Goal: Task Accomplishment & Management: Use online tool/utility

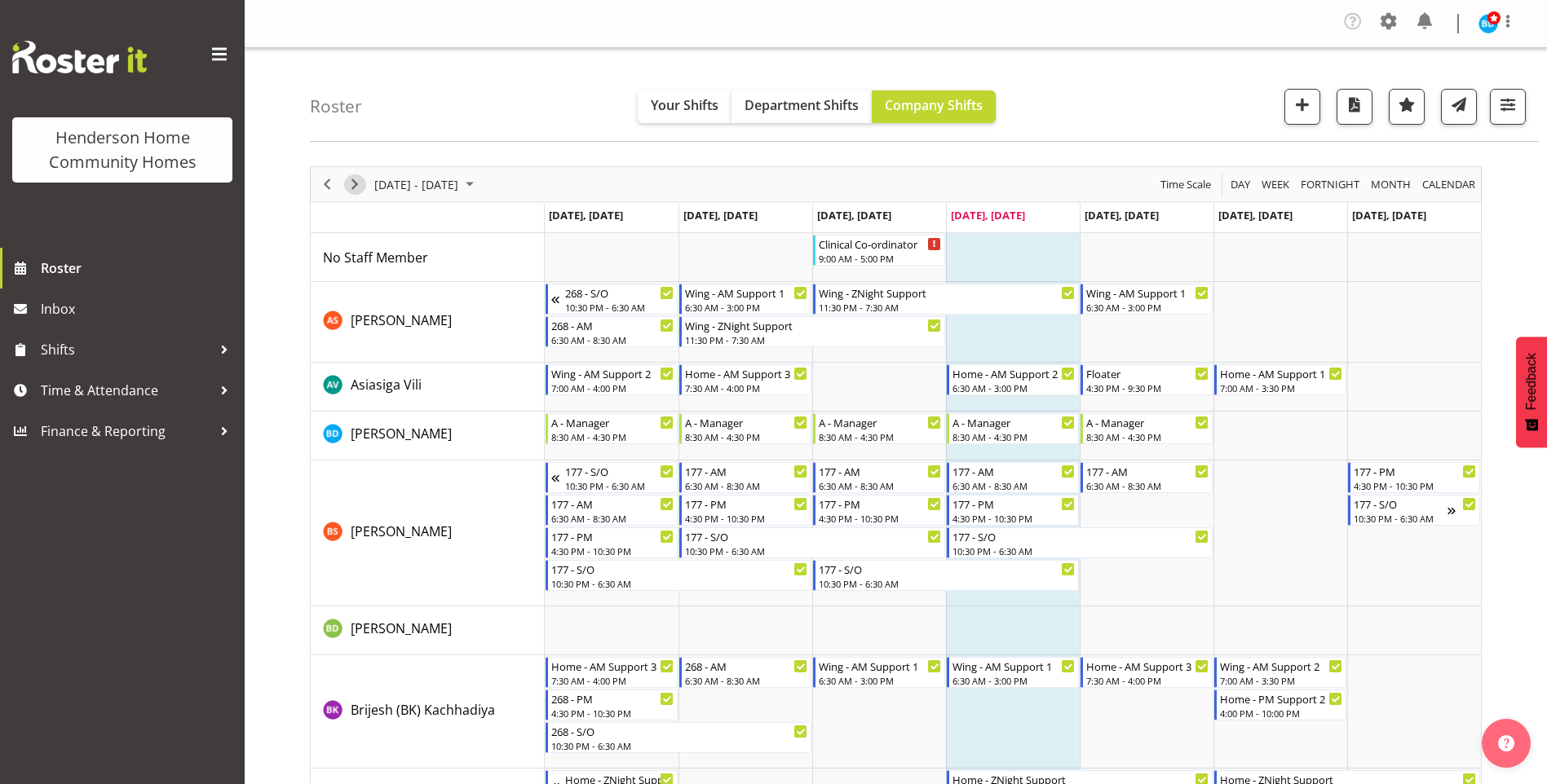
click at [357, 183] on span "Next" at bounding box center [355, 184] width 20 height 20
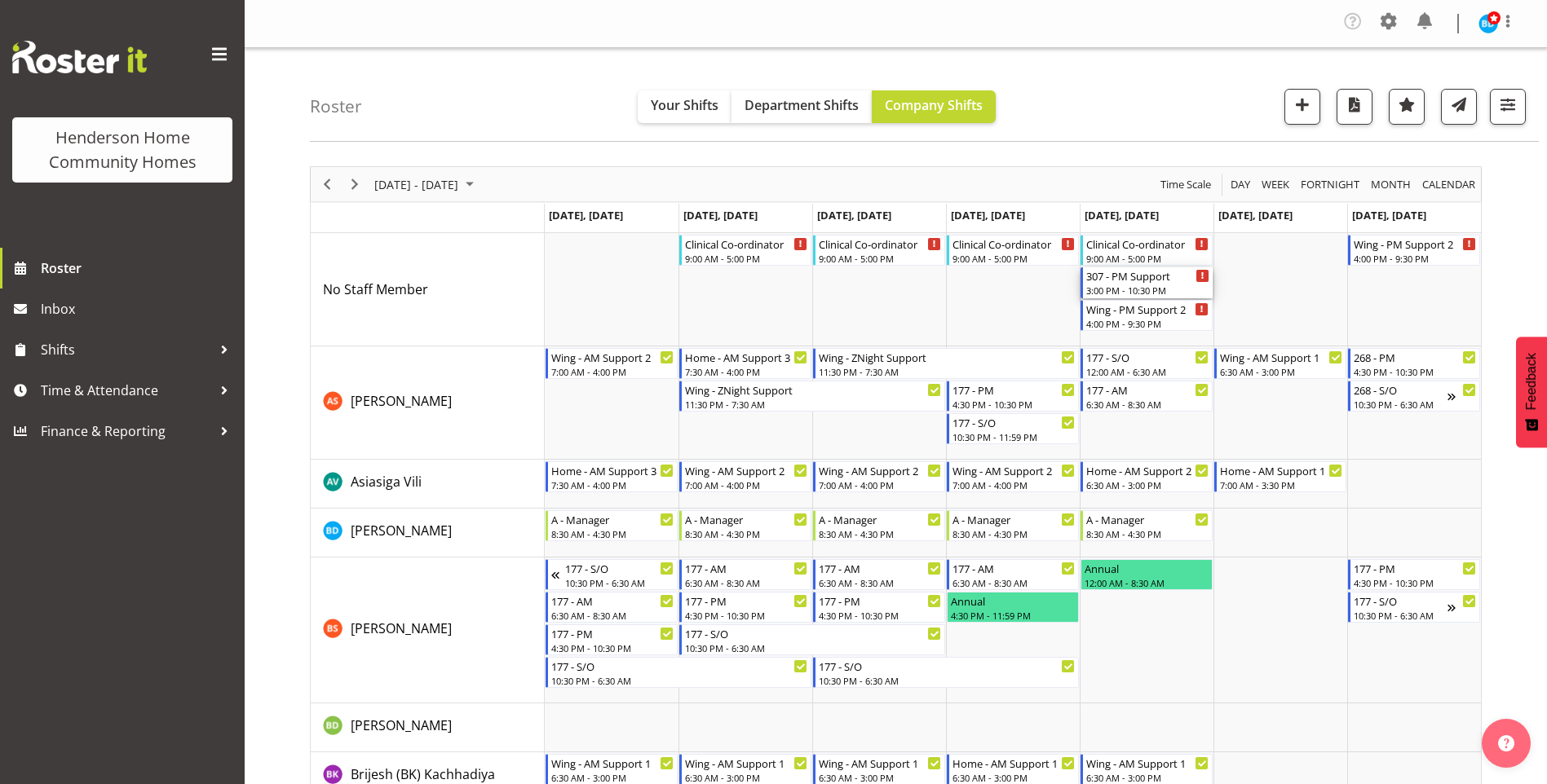
click at [1146, 287] on div "3:00 PM - 10:30 PM" at bounding box center [1148, 290] width 123 height 13
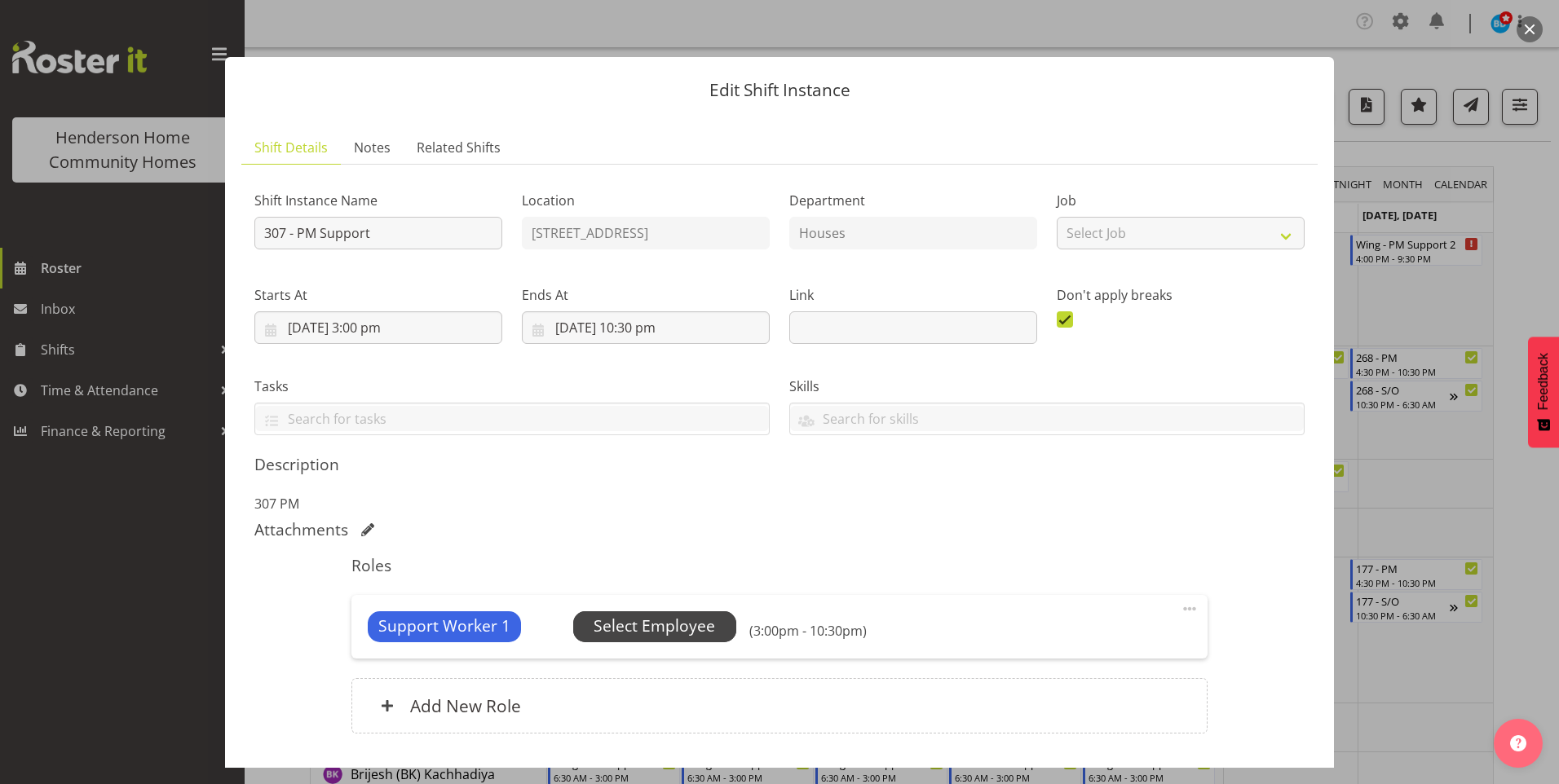
click at [670, 629] on span "Select Employee" at bounding box center [654, 626] width 121 height 24
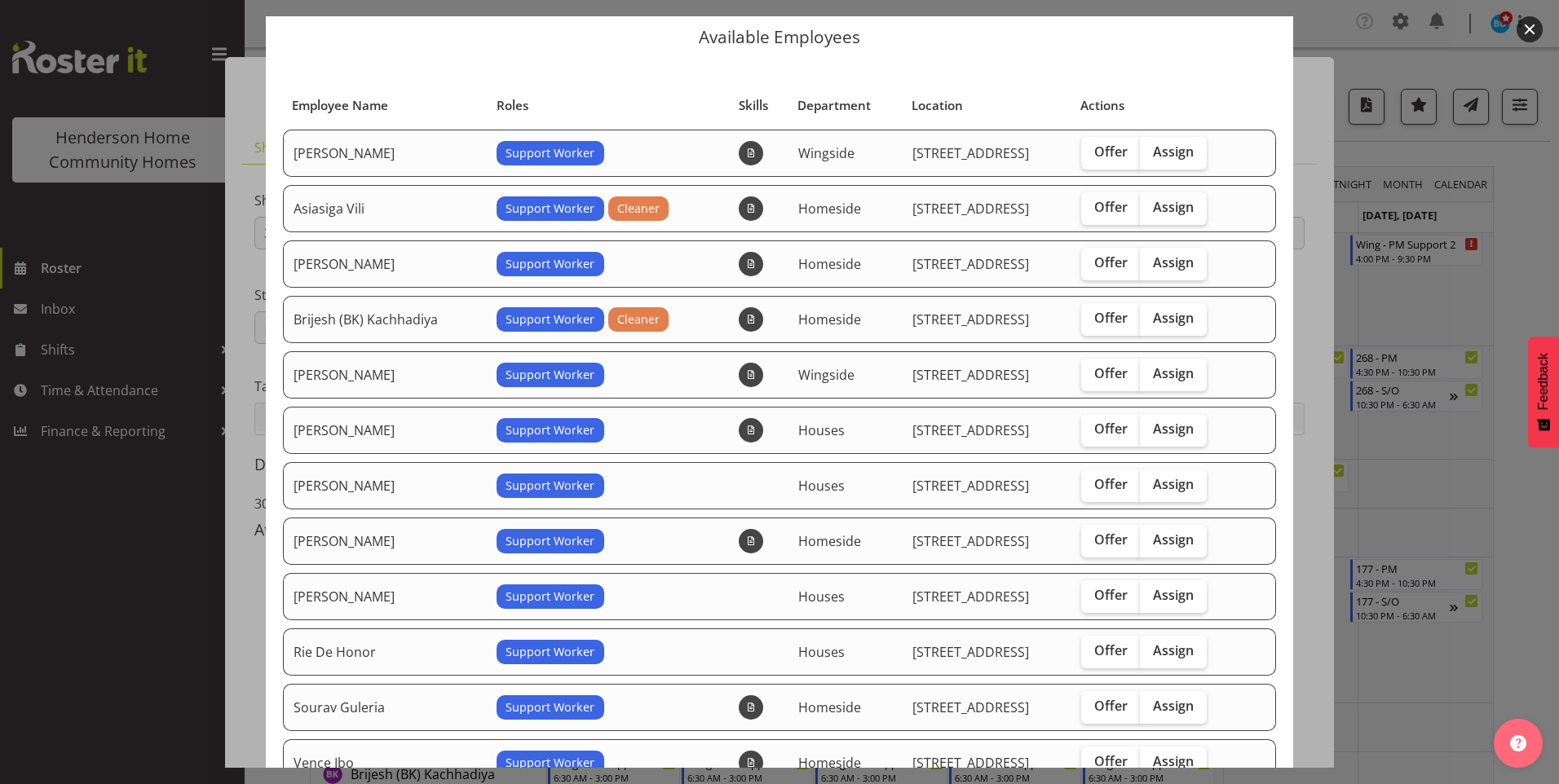
scroll to position [81, 0]
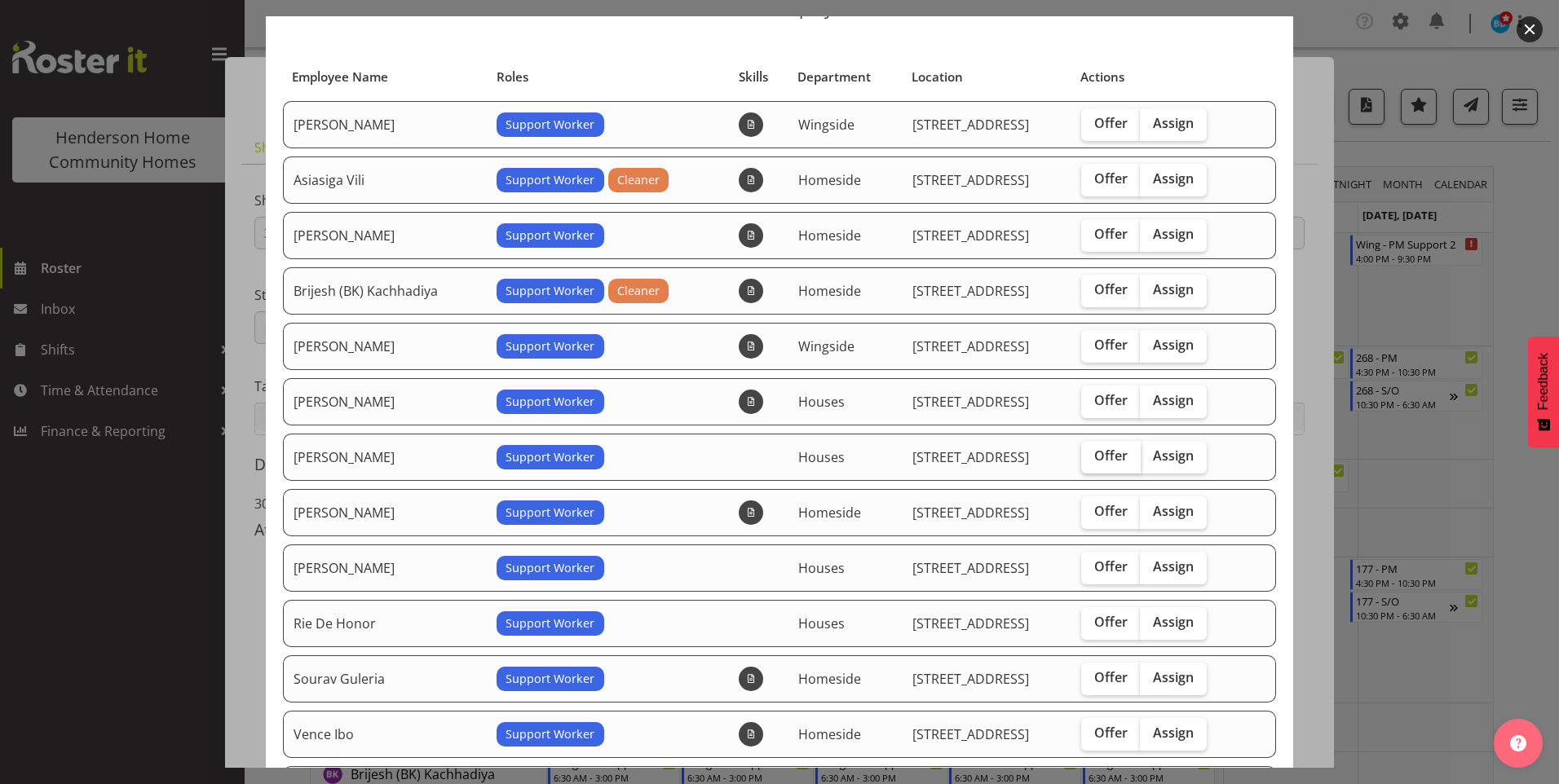
click at [1103, 454] on span "Offer" at bounding box center [1111, 455] width 33 height 16
click at [1092, 454] on input "Offer" at bounding box center [1086, 456] width 10 height 10
checkbox input "true"
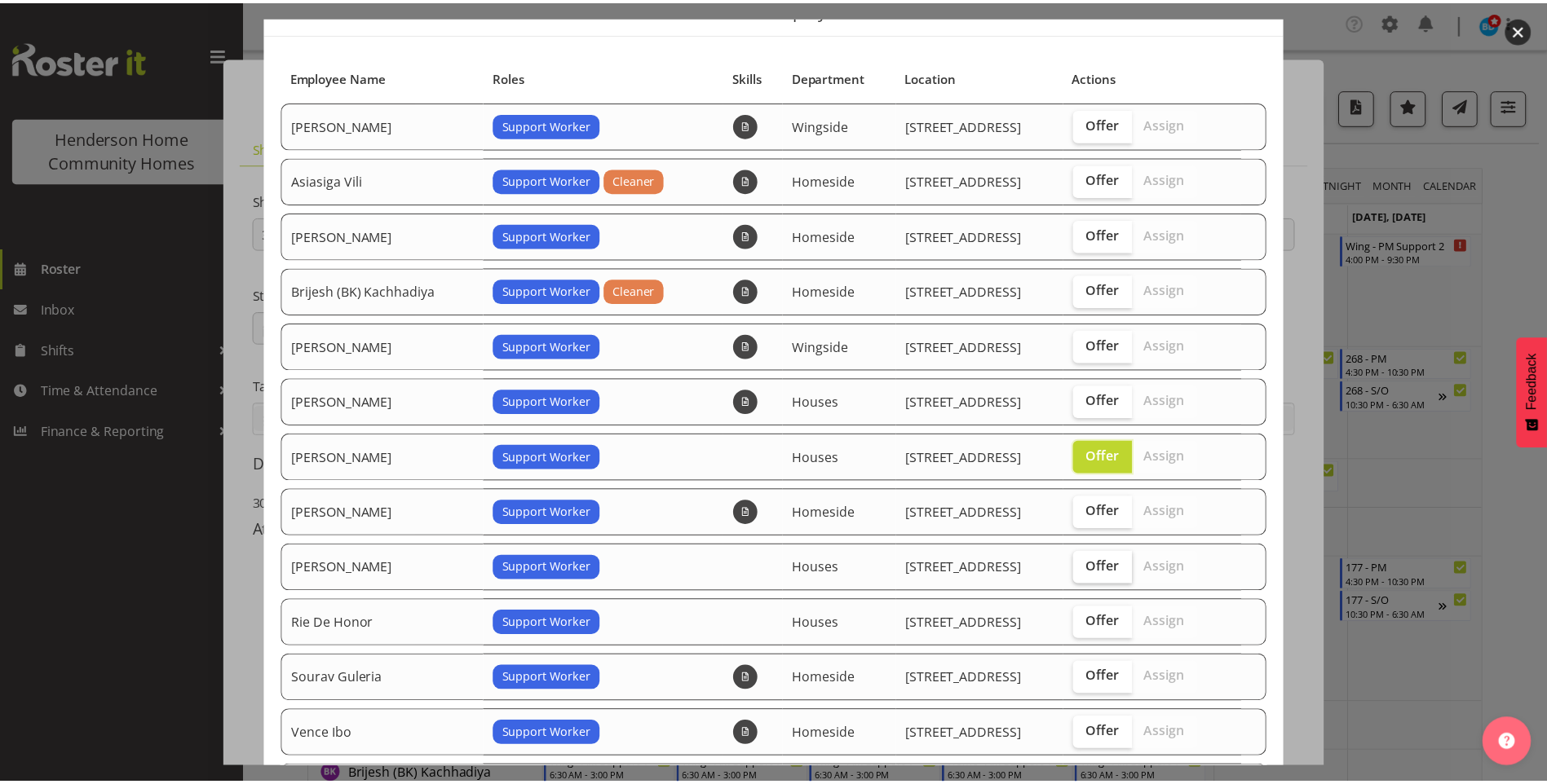
scroll to position [249, 0]
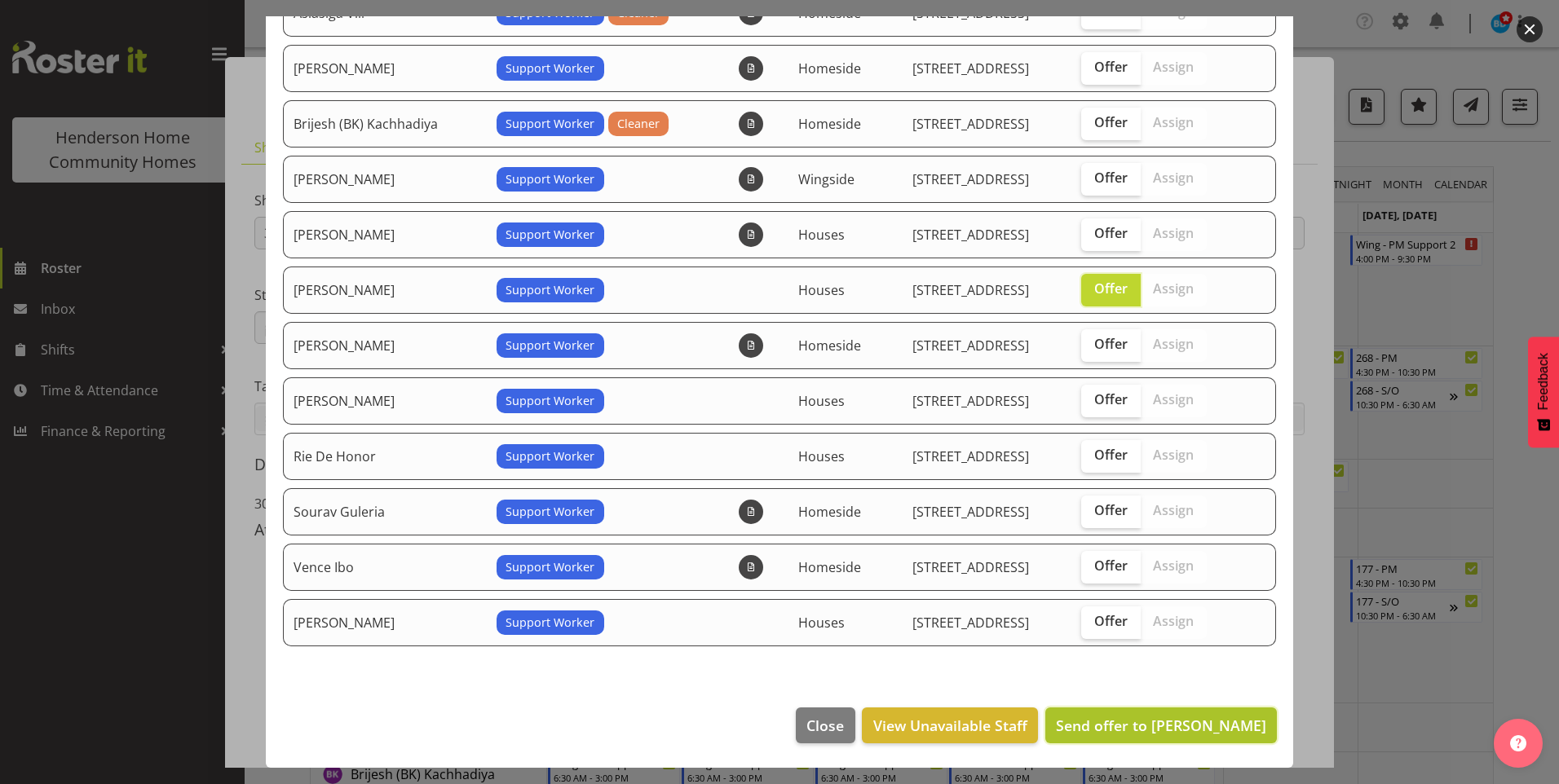
click at [1172, 723] on span "Send offer to [PERSON_NAME]" at bounding box center [1161, 725] width 211 height 20
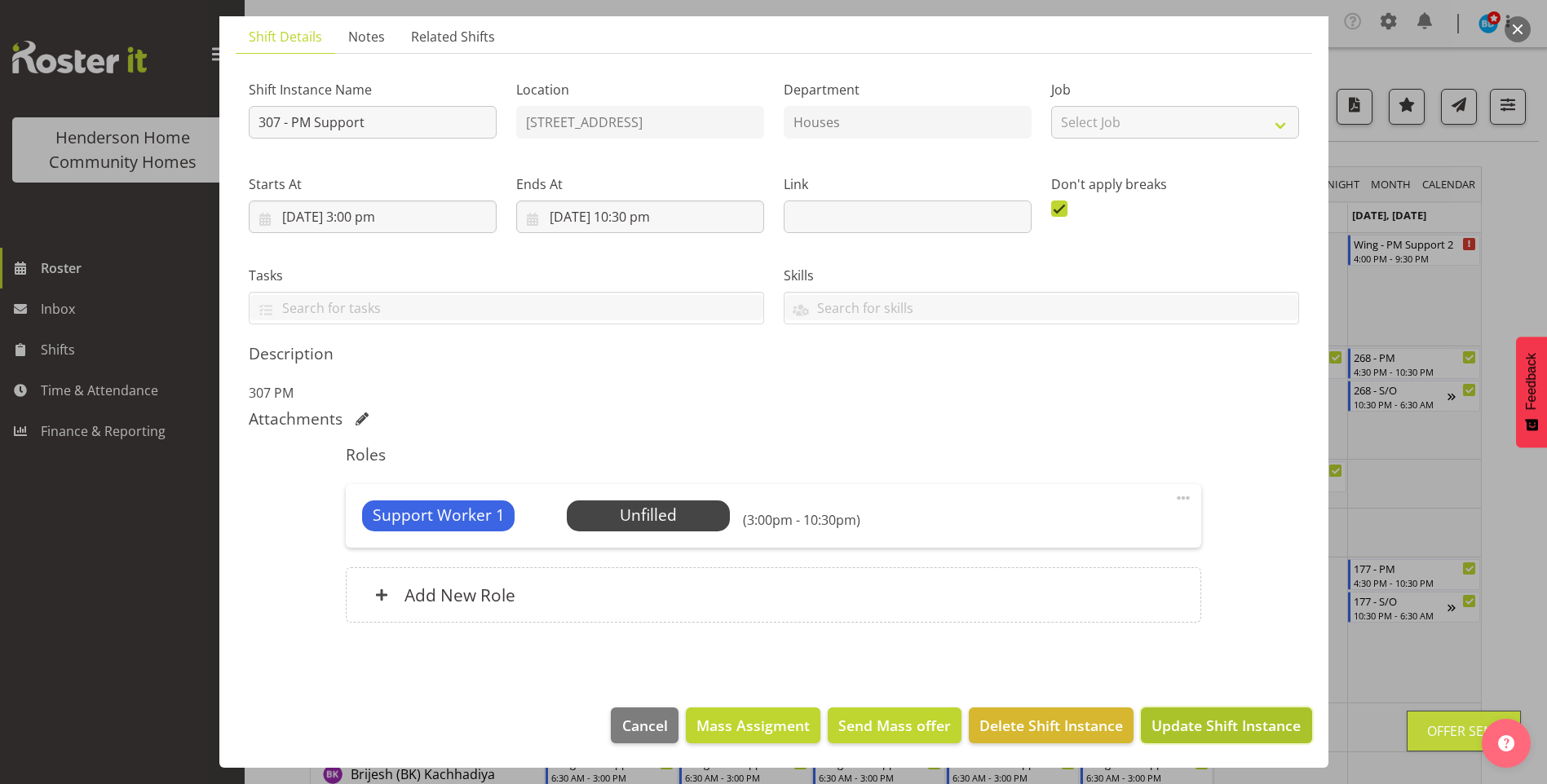
click at [1210, 718] on span "Update Shift Instance" at bounding box center [1226, 726] width 149 height 21
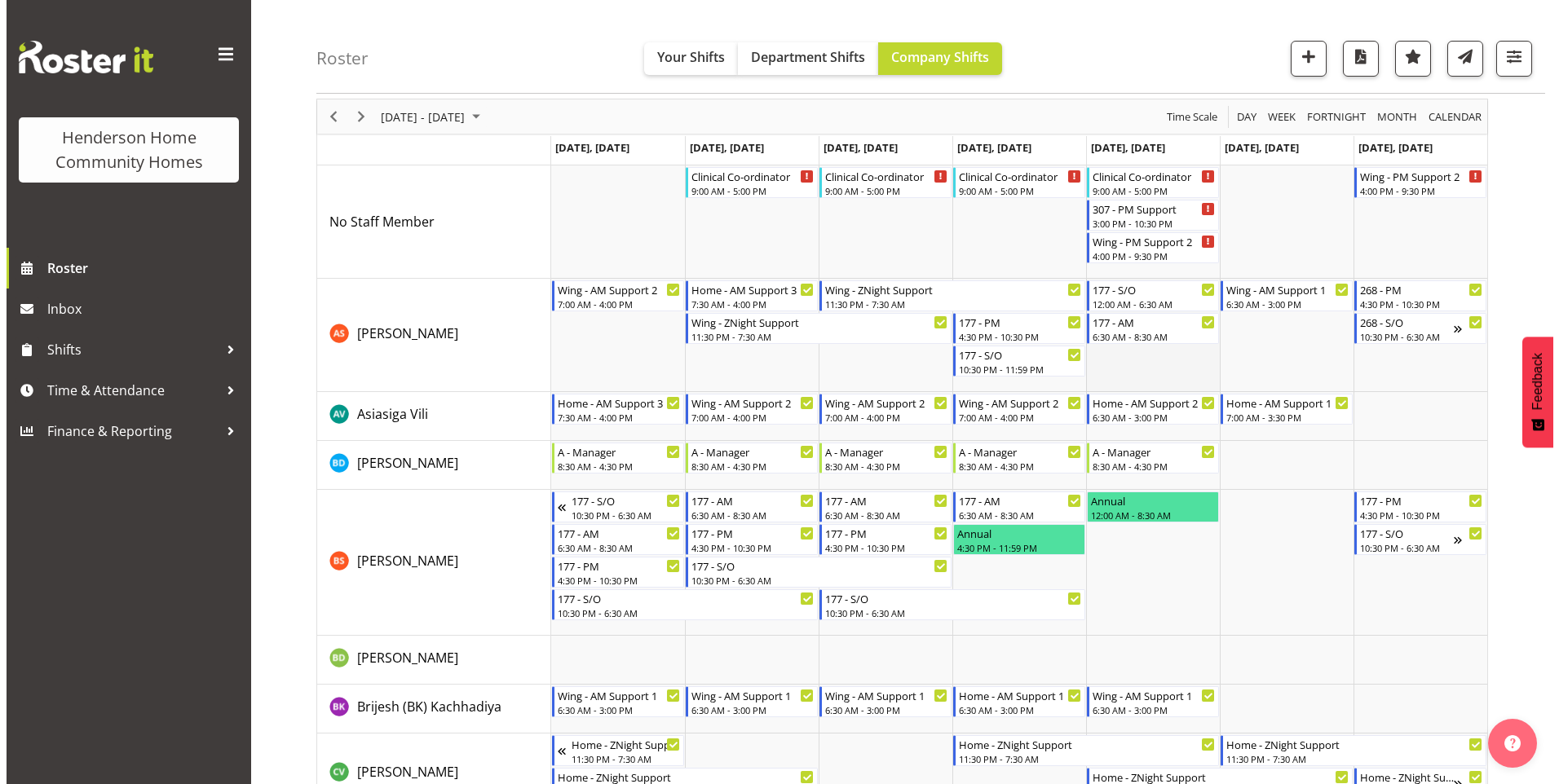
scroll to position [0, 0]
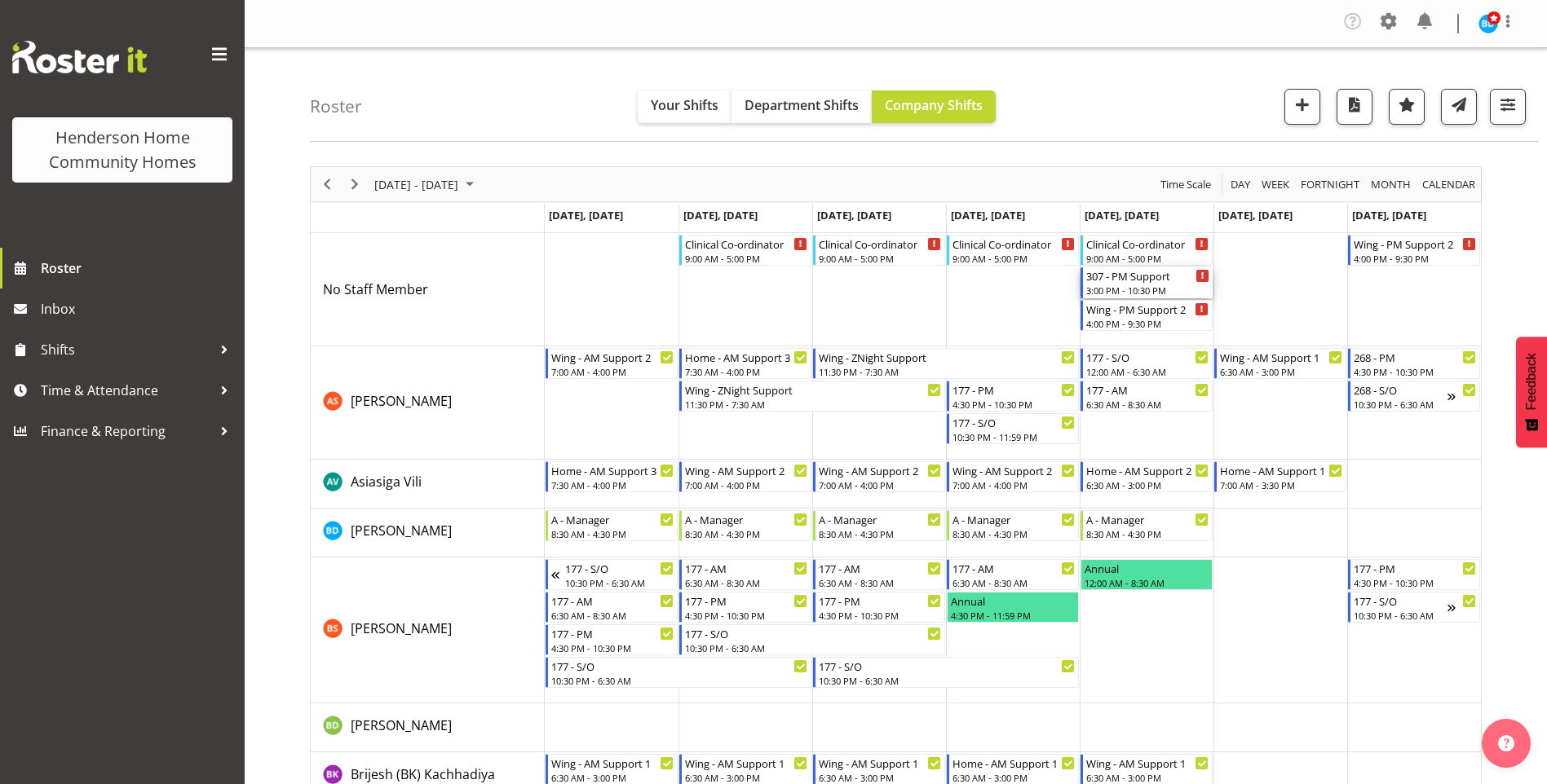
click at [1182, 283] on div "307 - PM Support 3:00 PM - 10:30 PM" at bounding box center [1148, 282] width 123 height 31
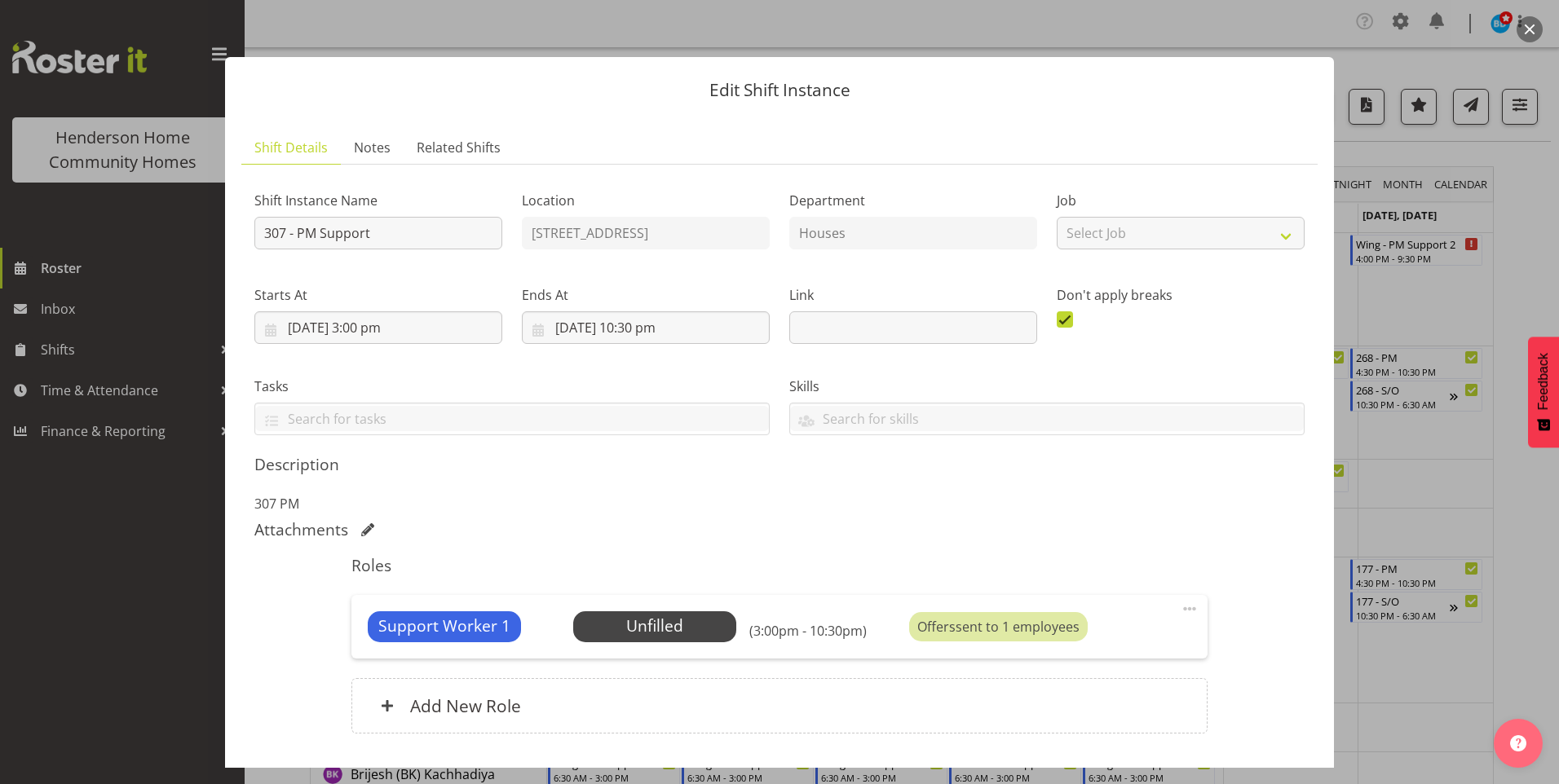
click at [705, 609] on div "Support Worker 1 Unfilled Select Employee (3:00pm - 10:30pm) Offers sent to 1 e…" at bounding box center [779, 627] width 856 height 64
click at [709, 615] on span "Select Employee" at bounding box center [654, 626] width 121 height 24
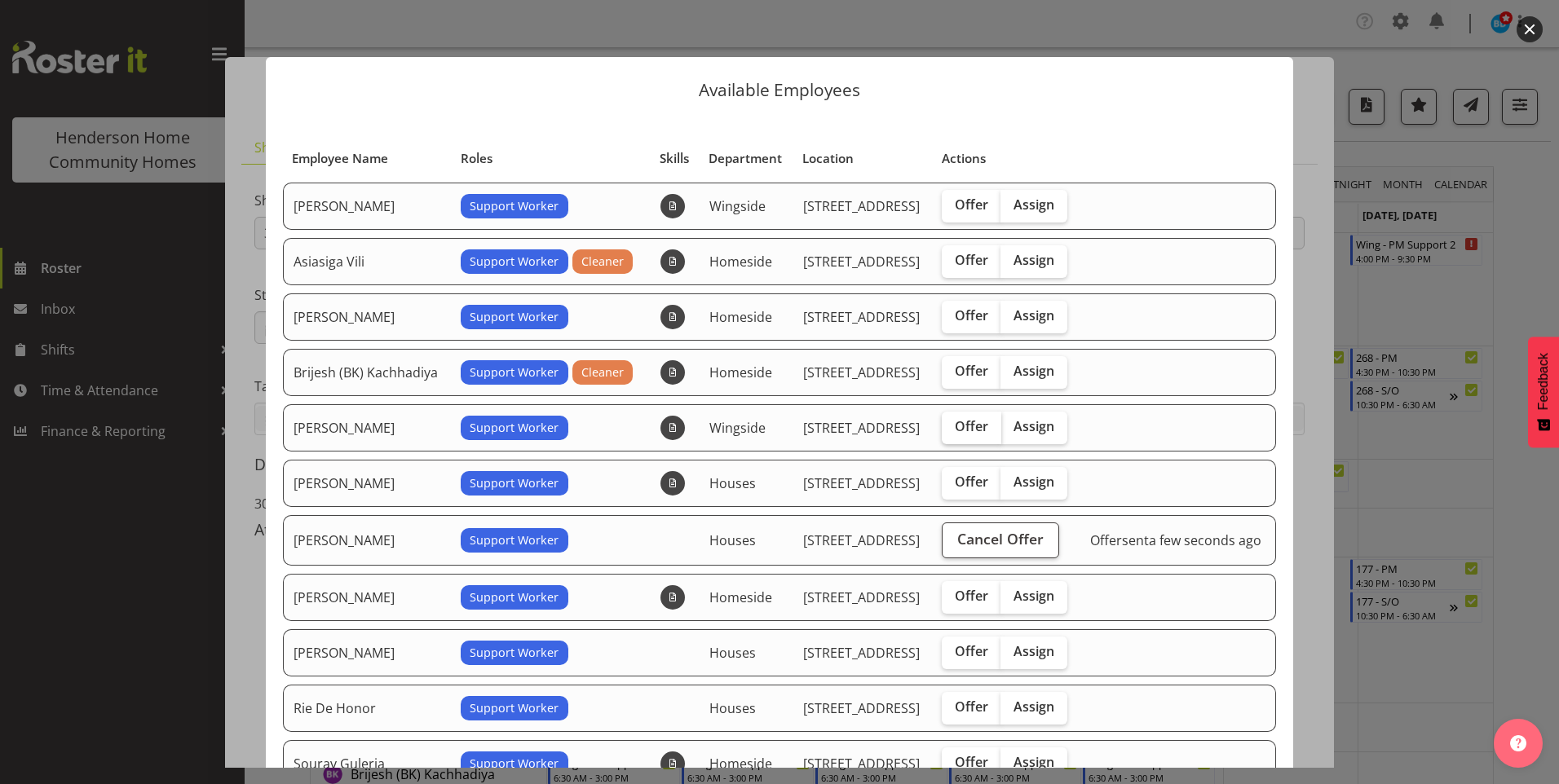
click at [963, 425] on span "Offer" at bounding box center [971, 425] width 33 height 16
click at [952, 425] on input "Offer" at bounding box center [946, 426] width 10 height 10
checkbox input "true"
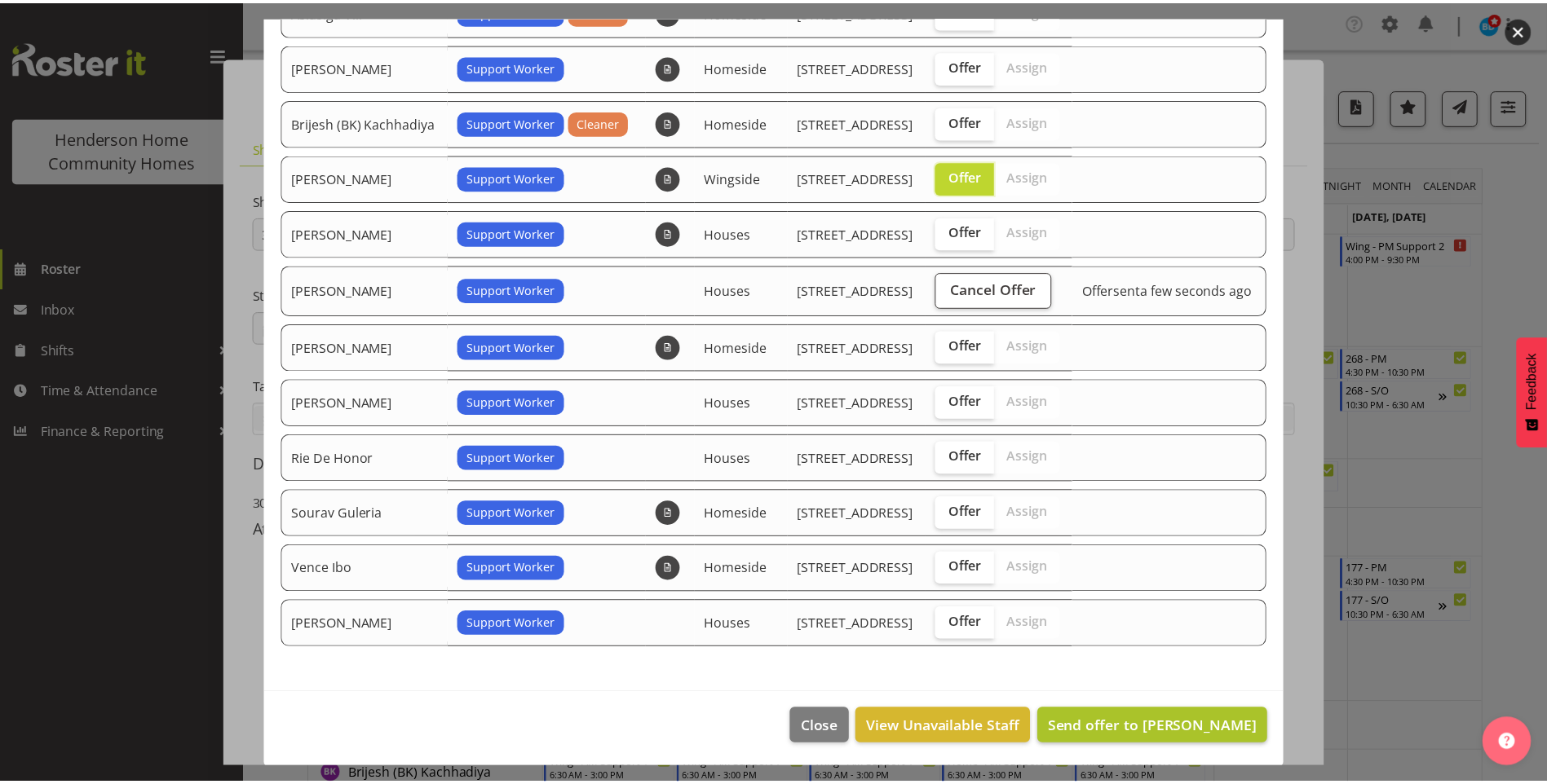
scroll to position [252, 0]
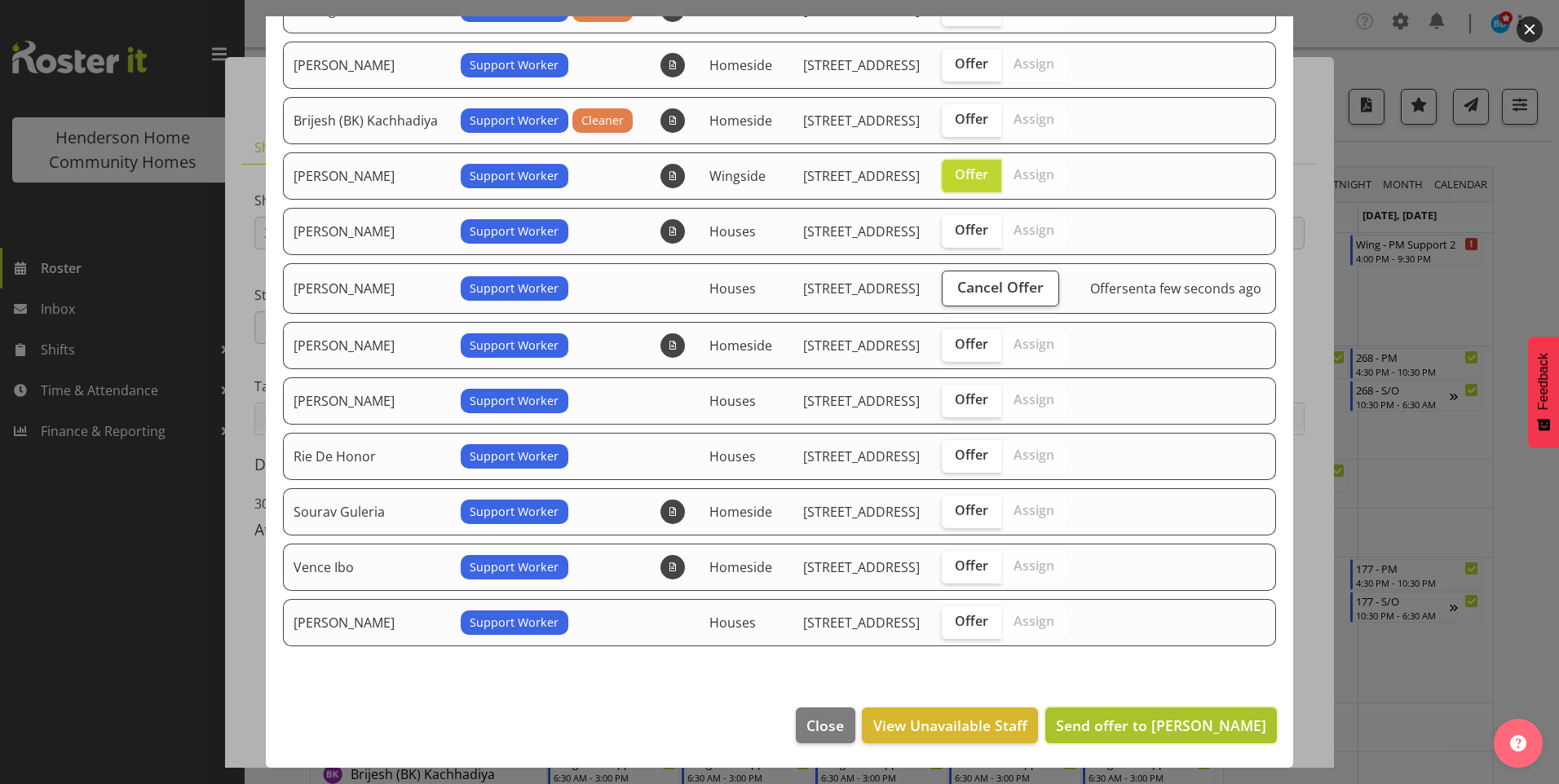
click at [1153, 729] on span "Send offer to [PERSON_NAME]" at bounding box center [1161, 725] width 211 height 20
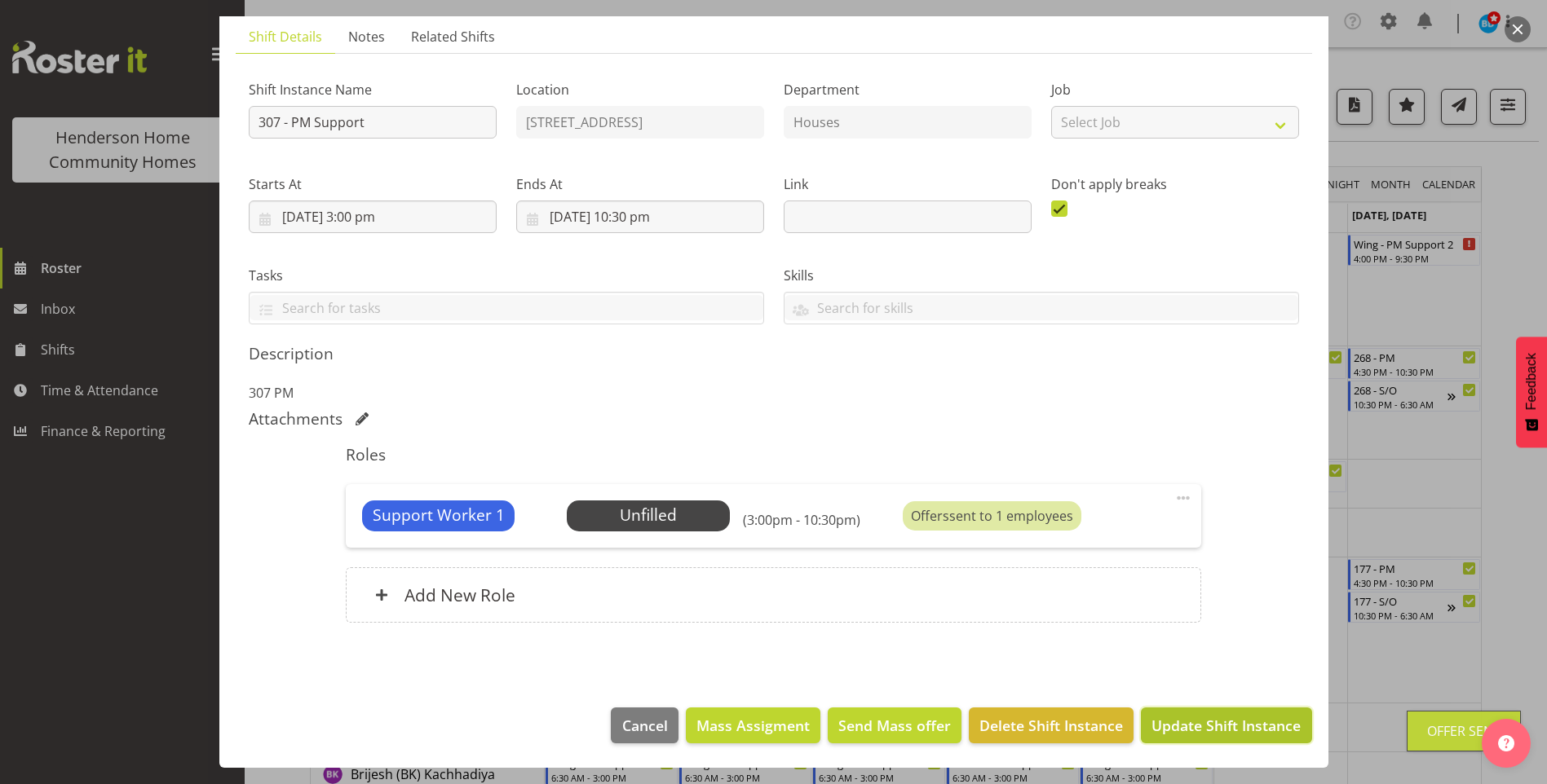
click at [1174, 726] on span "Update Shift Instance" at bounding box center [1226, 726] width 149 height 21
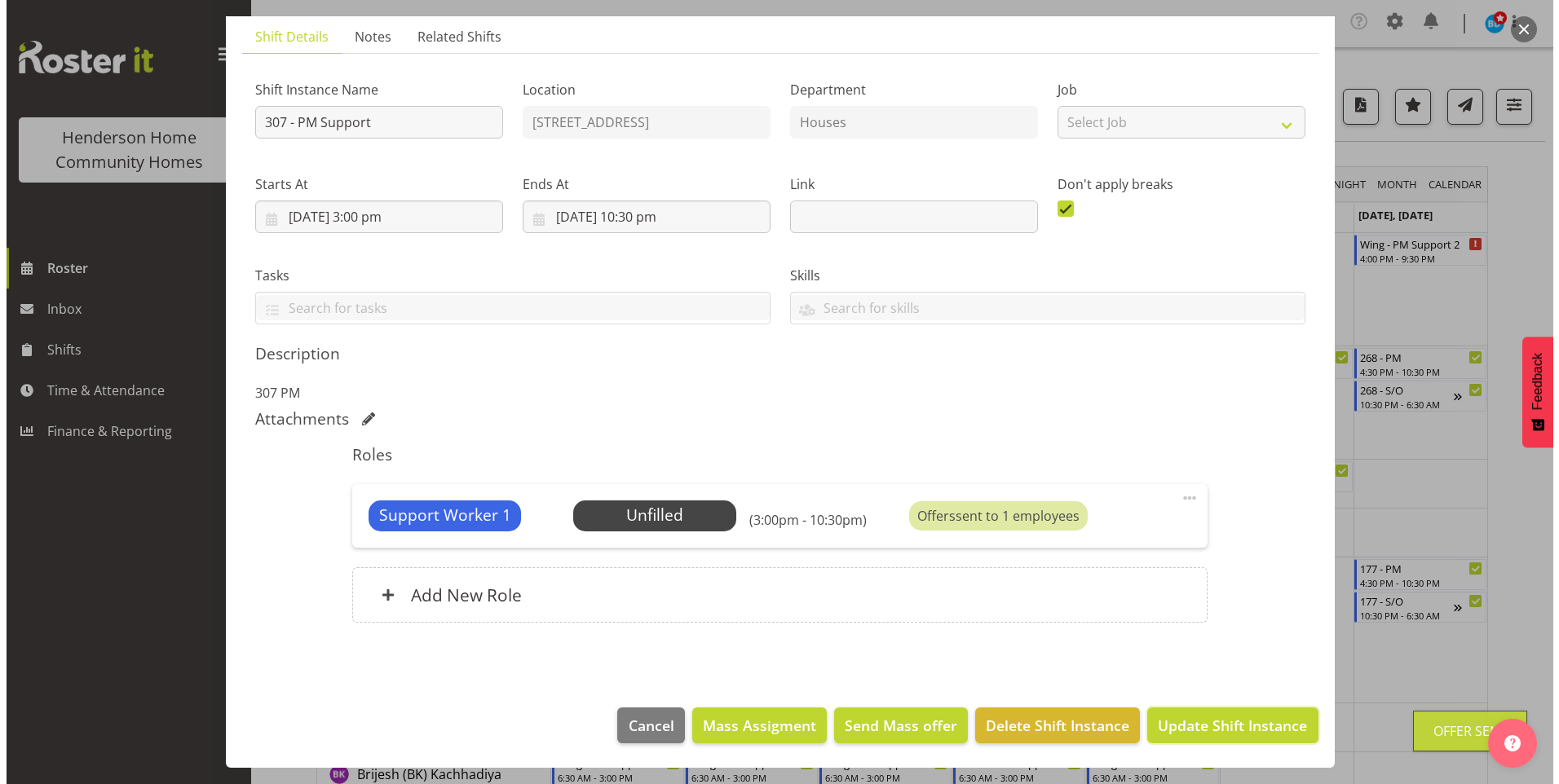
scroll to position [46, 0]
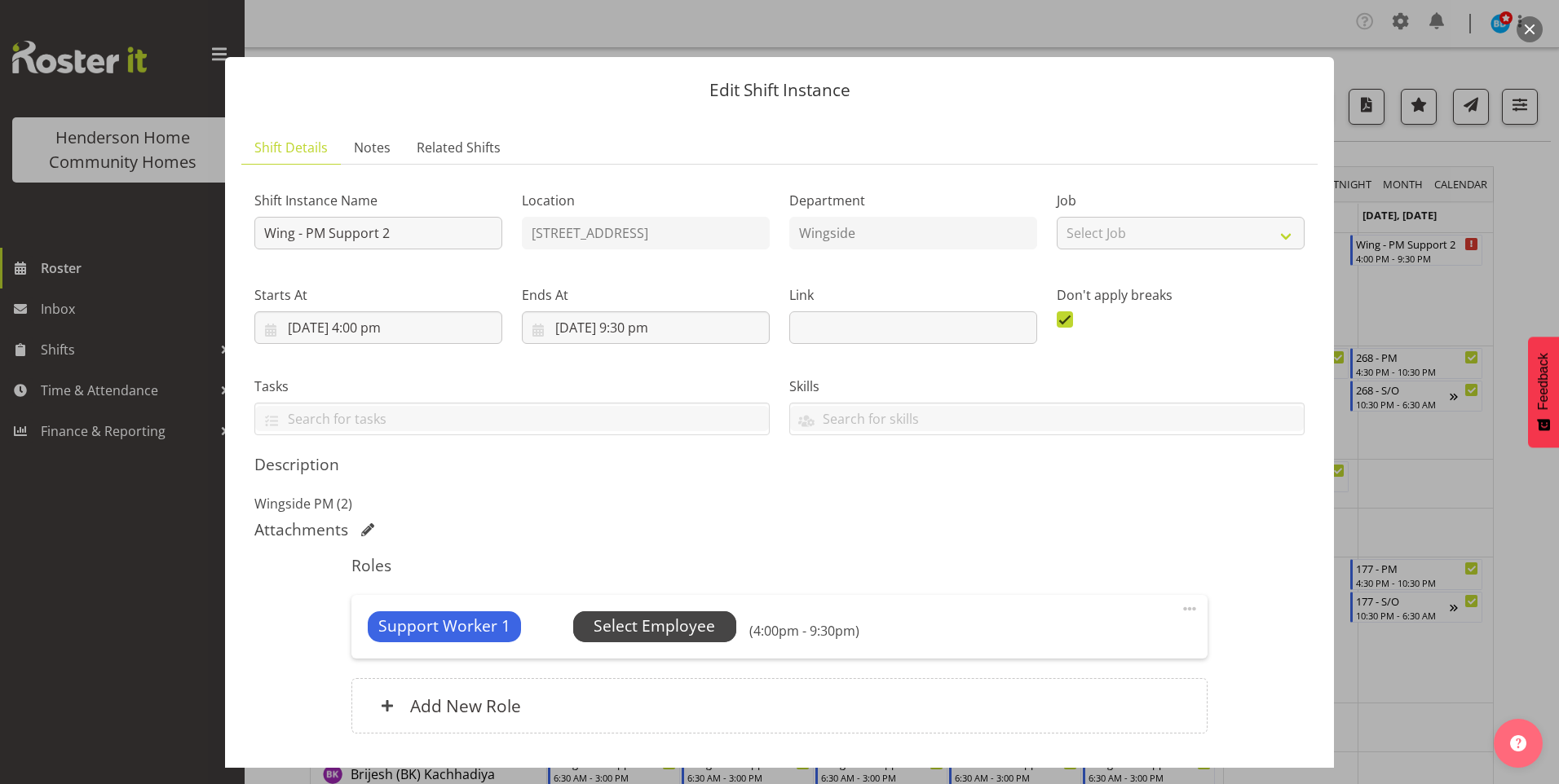
click at [711, 627] on span "Select Employee" at bounding box center [655, 627] width 163 height 31
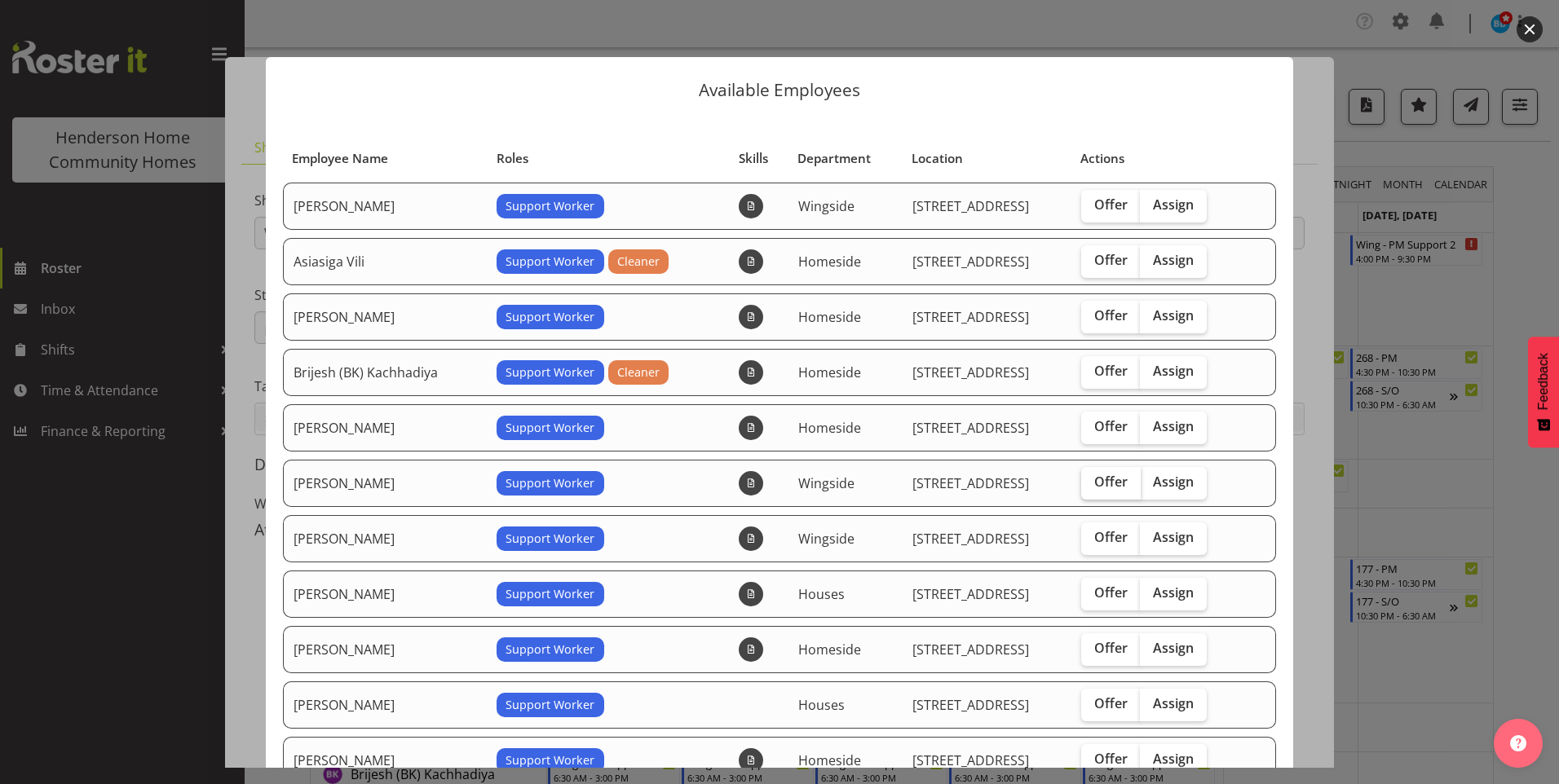
click at [1103, 480] on span "Offer" at bounding box center [1111, 482] width 33 height 16
click at [1092, 480] on input "Offer" at bounding box center [1086, 482] width 10 height 10
checkbox input "true"
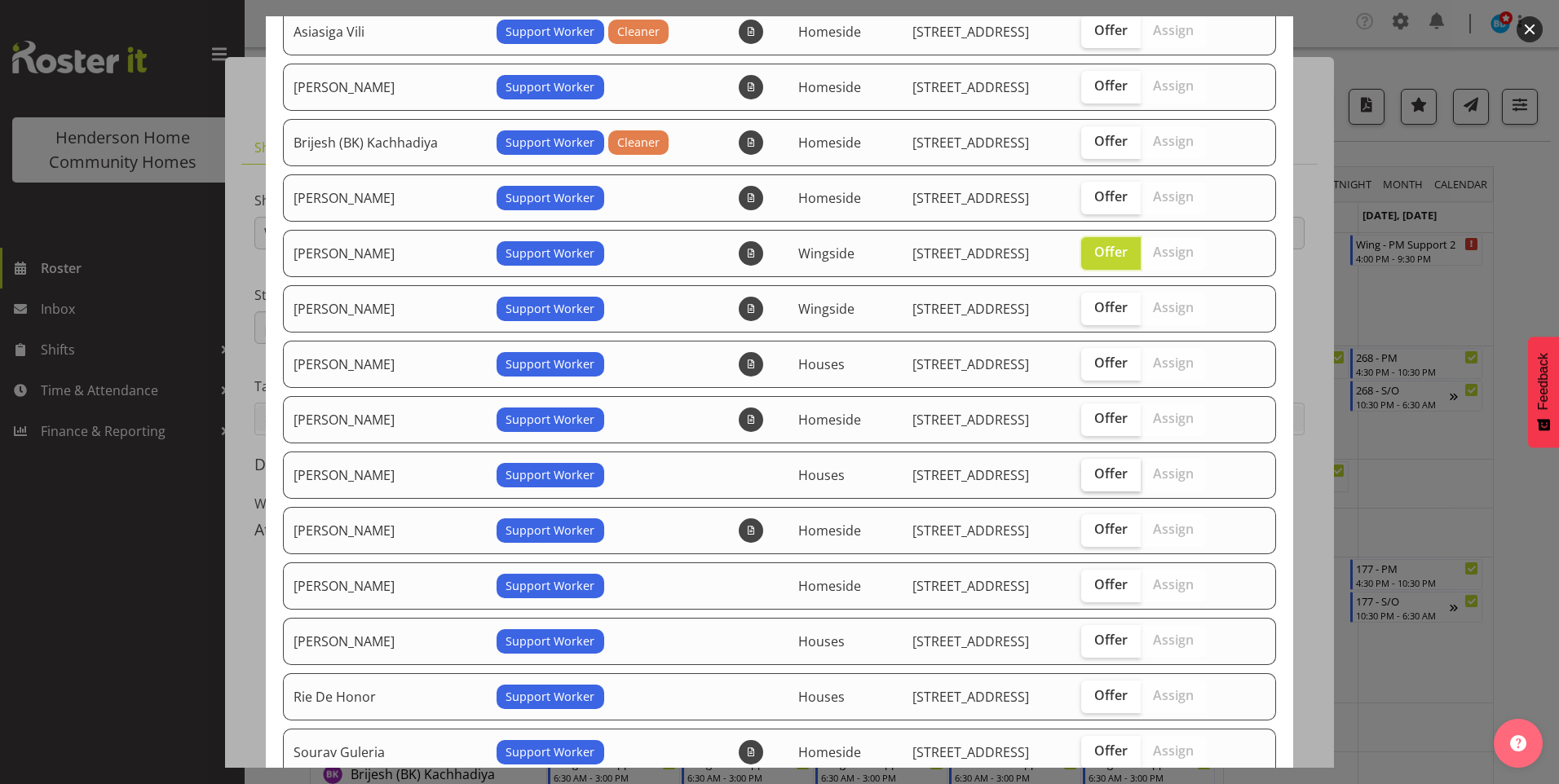
scroll to position [326, 0]
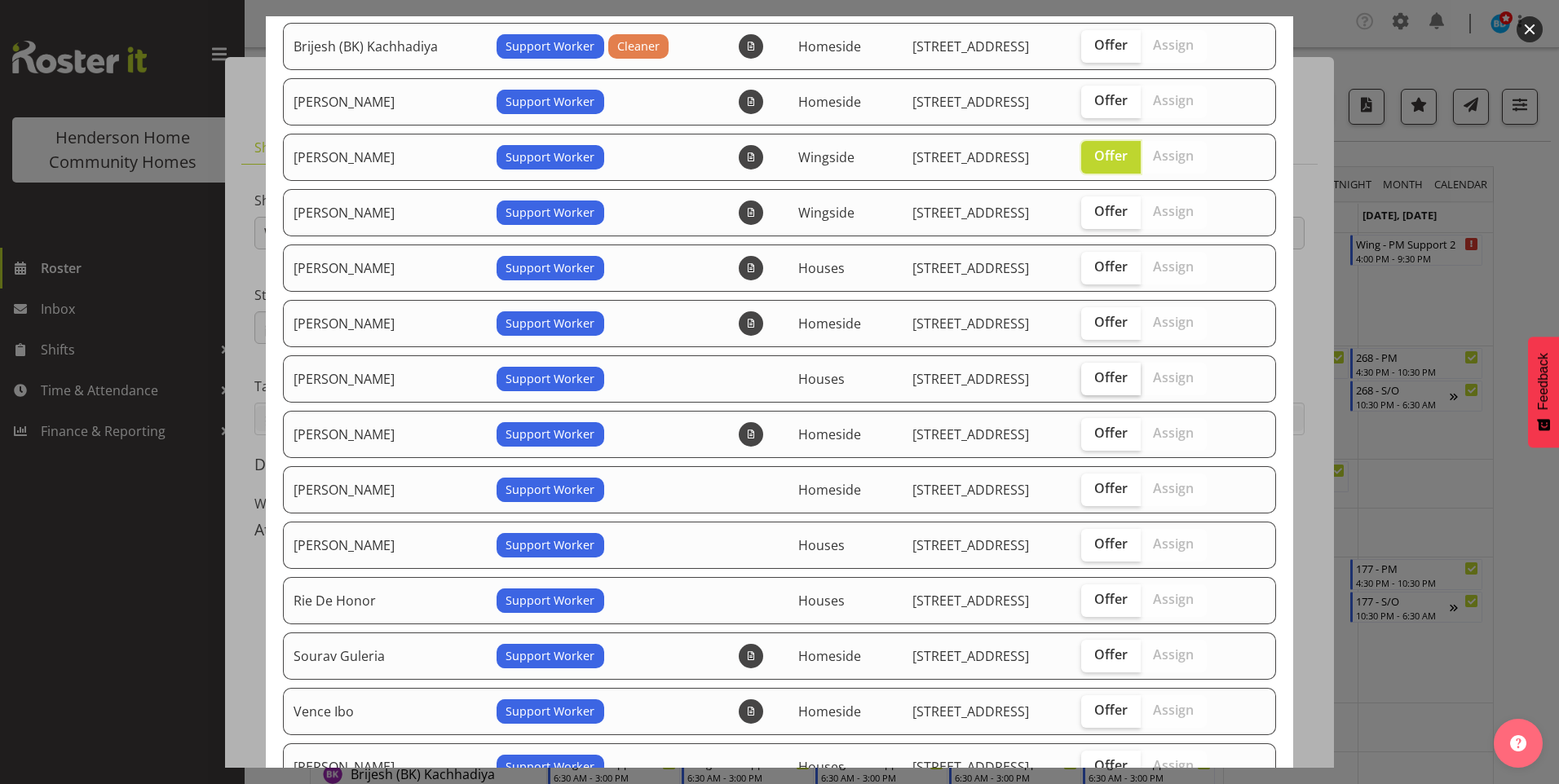
click at [1110, 379] on span "Offer" at bounding box center [1111, 377] width 33 height 16
click at [1092, 379] on input "Offer" at bounding box center [1086, 378] width 10 height 10
checkbox input "true"
click at [1111, 480] on span "Offer" at bounding box center [1111, 487] width 33 height 16
click at [1092, 484] on input "Offer" at bounding box center [1086, 488] width 10 height 10
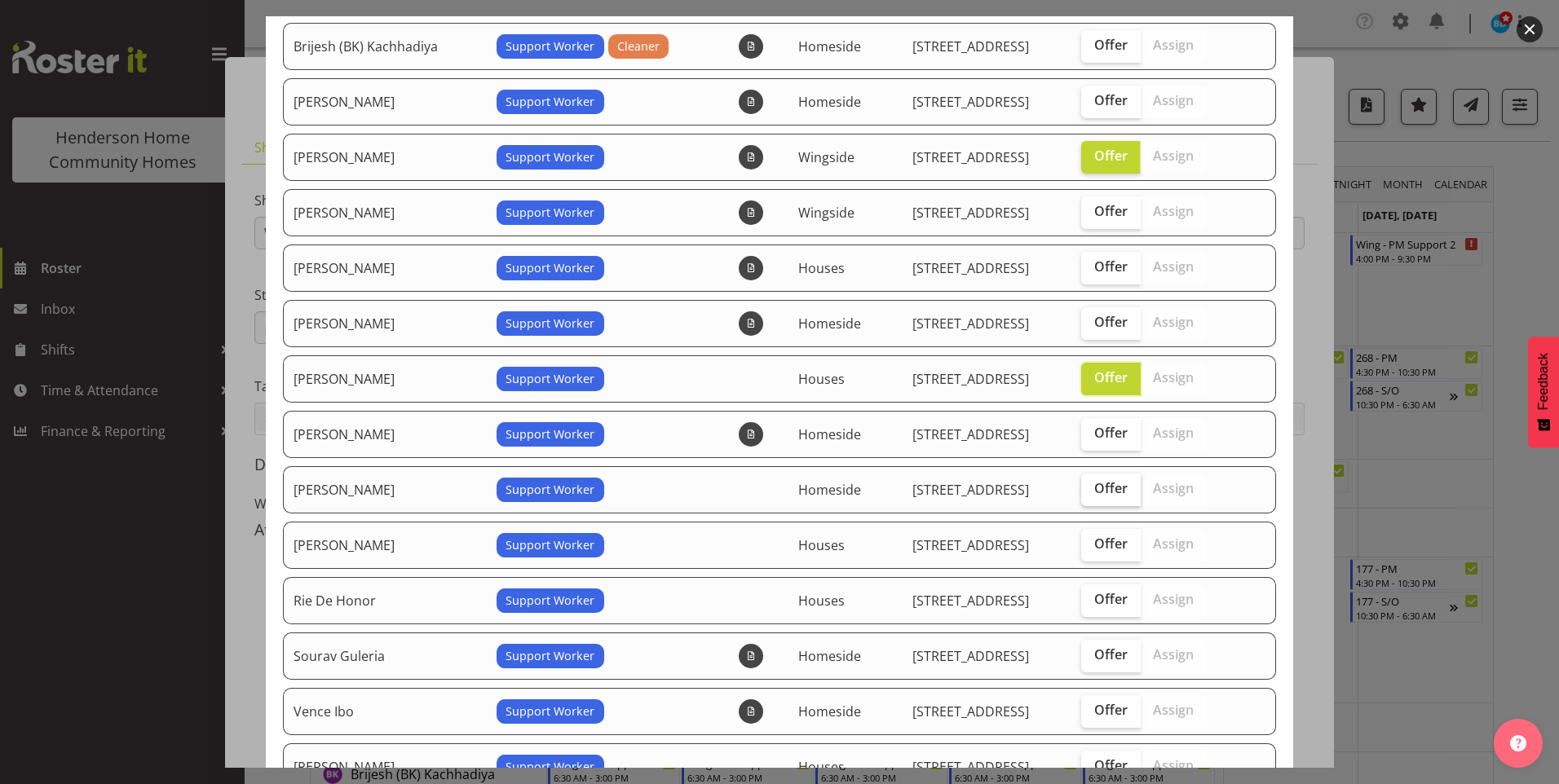
checkbox input "true"
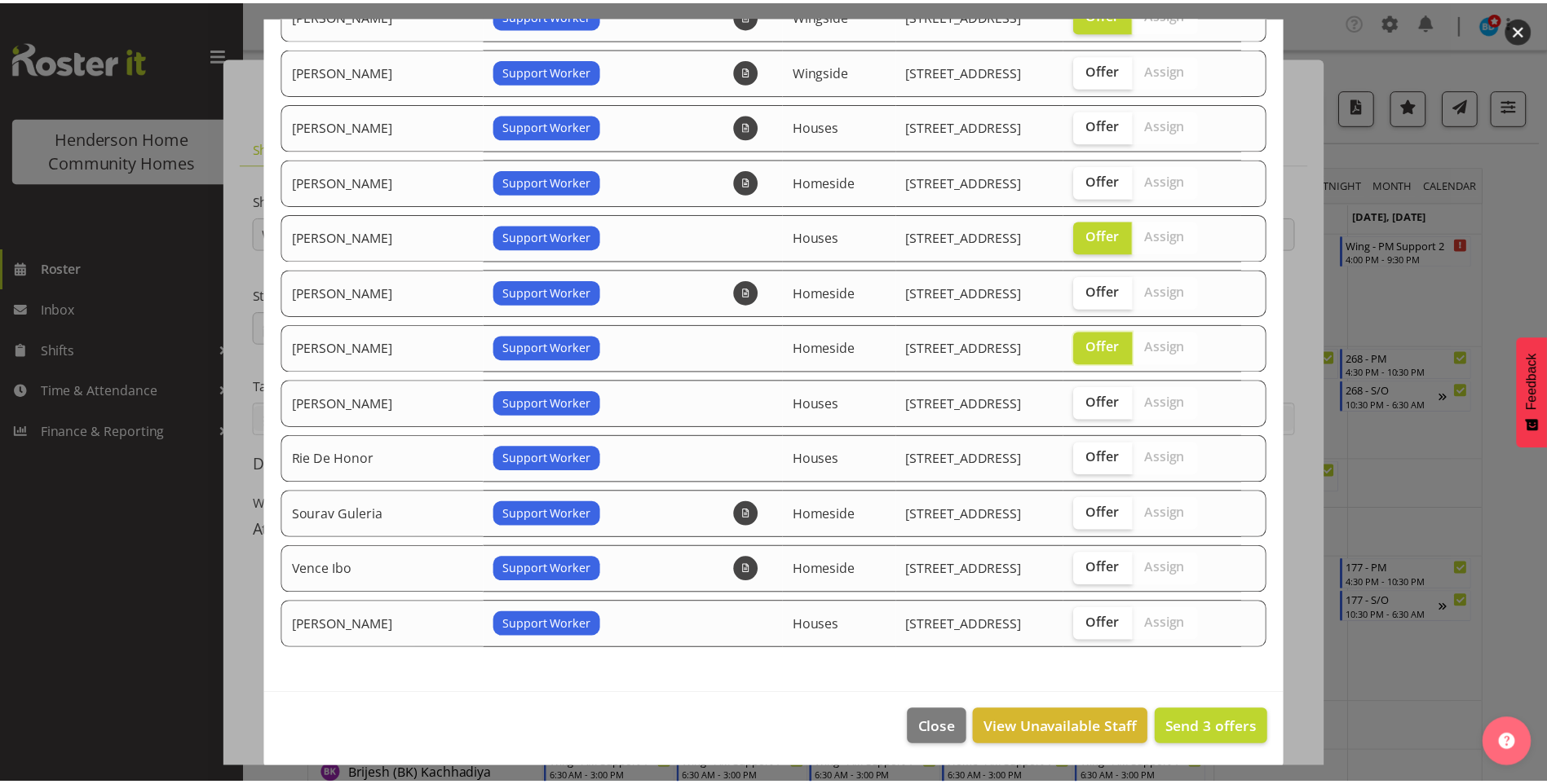
scroll to position [470, 0]
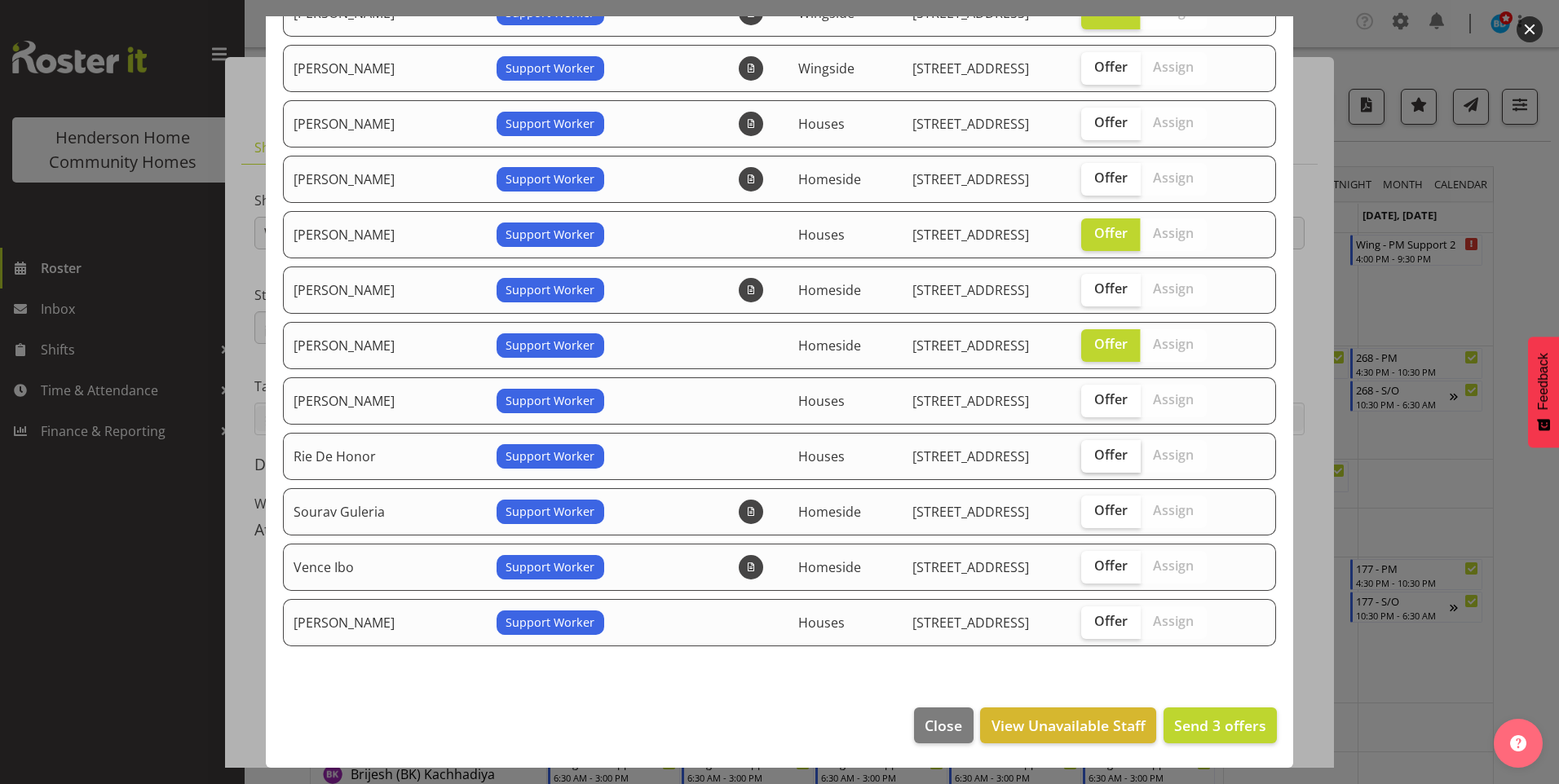
click at [1107, 457] on span "Offer" at bounding box center [1111, 454] width 33 height 16
click at [1092, 457] on input "Offer" at bounding box center [1086, 455] width 10 height 10
checkbox input "true"
click at [1100, 564] on span "Offer" at bounding box center [1111, 566] width 33 height 16
click at [1092, 564] on input "Offer" at bounding box center [1086, 566] width 10 height 10
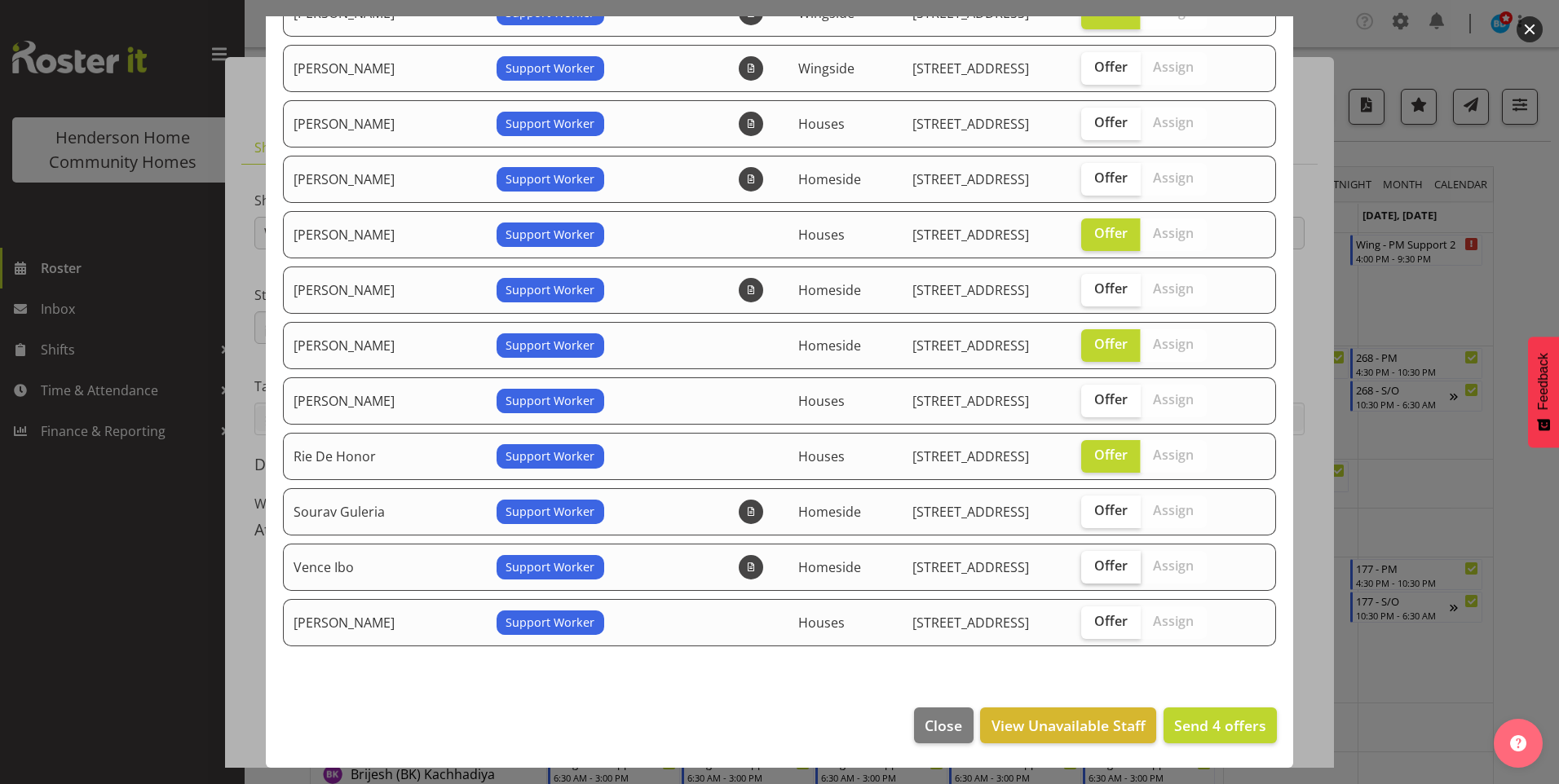
checkbox input "true"
click at [1229, 732] on span "Send 5 offers" at bounding box center [1220, 725] width 93 height 20
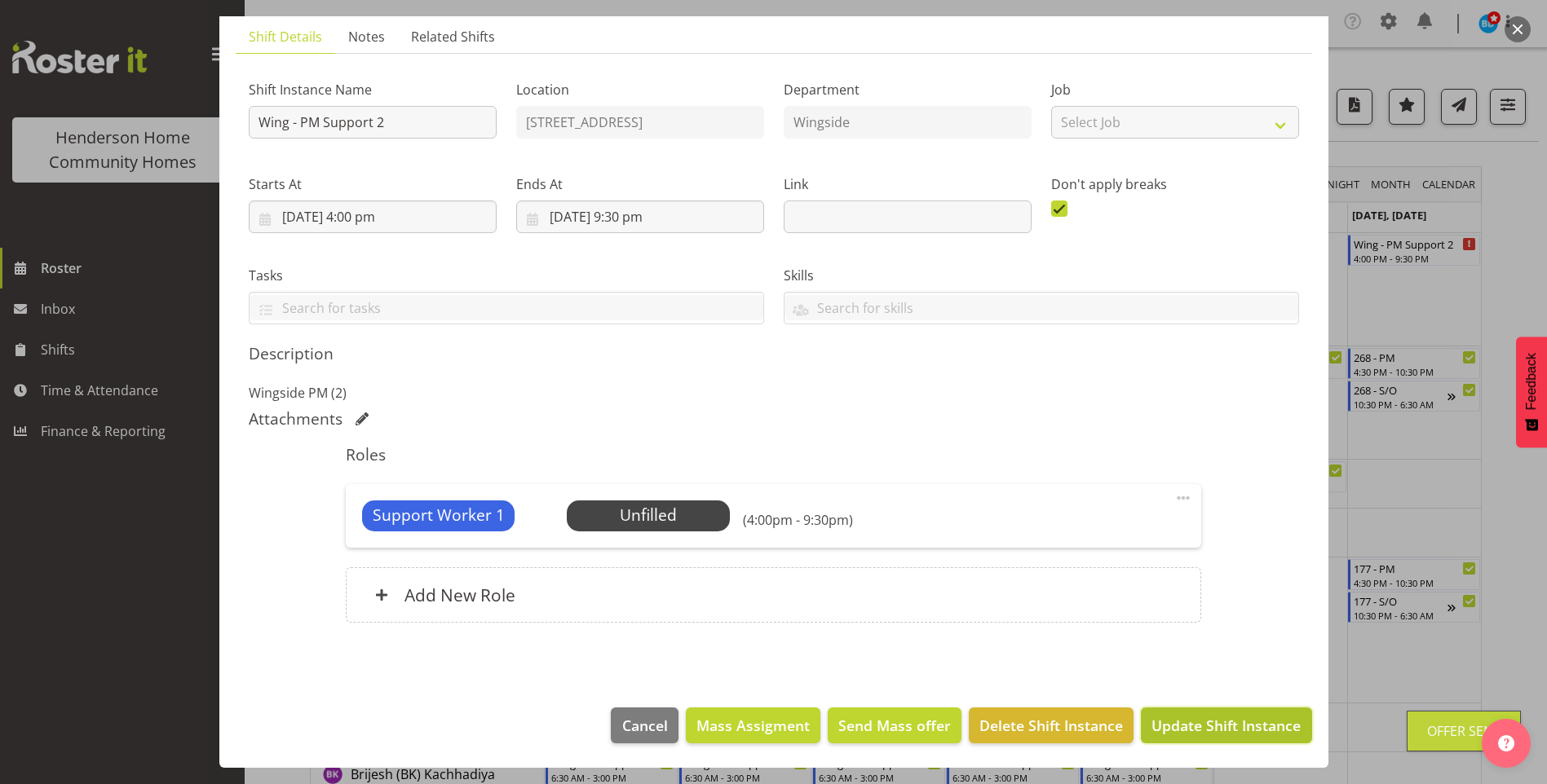
click at [1227, 722] on span "Update Shift Instance" at bounding box center [1226, 726] width 149 height 21
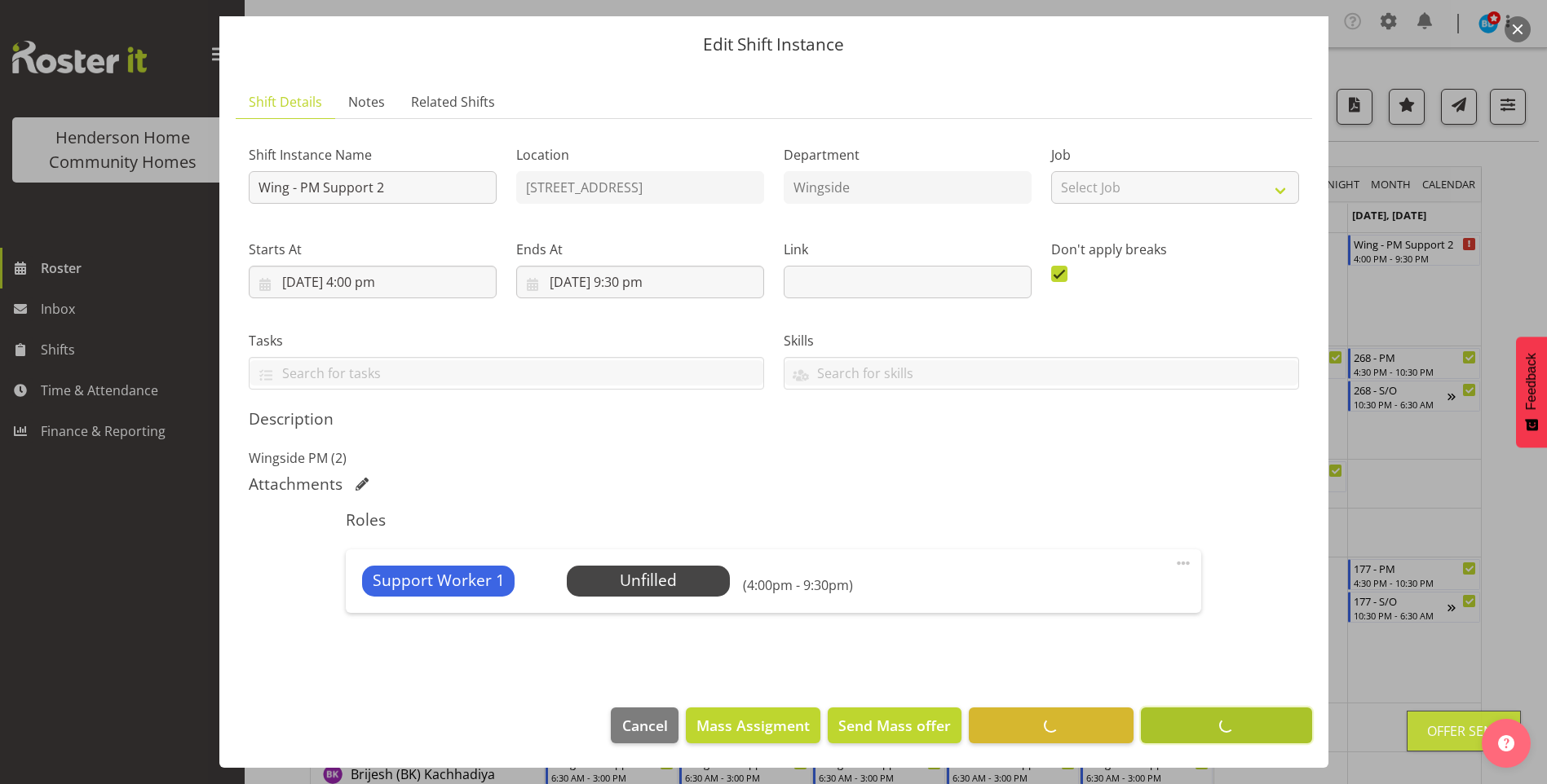
scroll to position [46, 0]
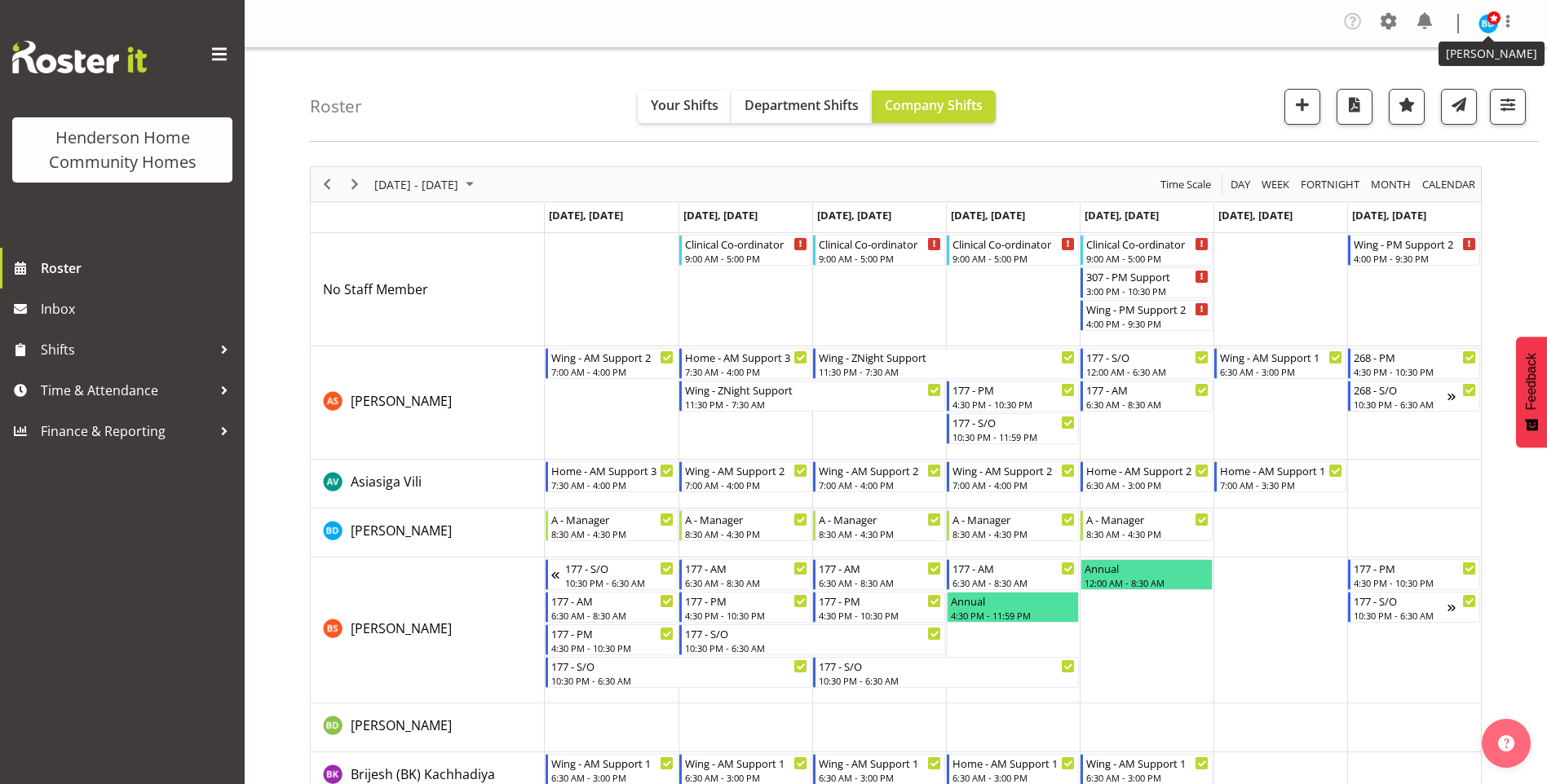
click at [1488, 23] on span at bounding box center [1495, 18] width 13 height 13
click at [1430, 89] on link "Log Out" at bounding box center [1440, 90] width 157 height 30
